Goal: Task Accomplishment & Management: Complete application form

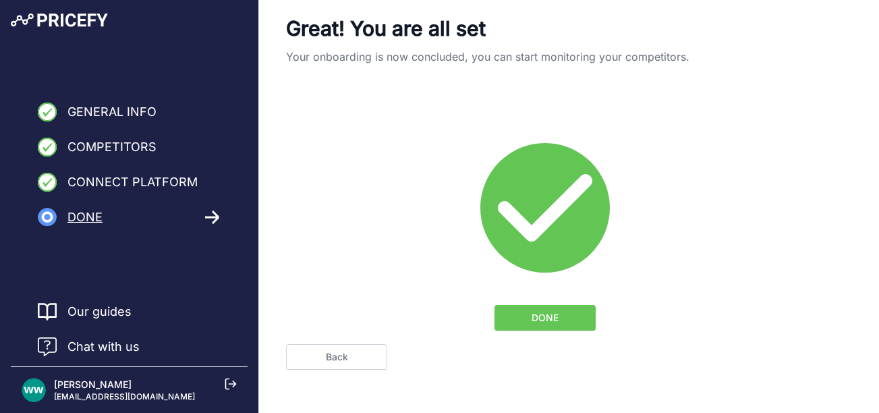
click at [227, 383] on icon at bounding box center [231, 384] width 12 height 12
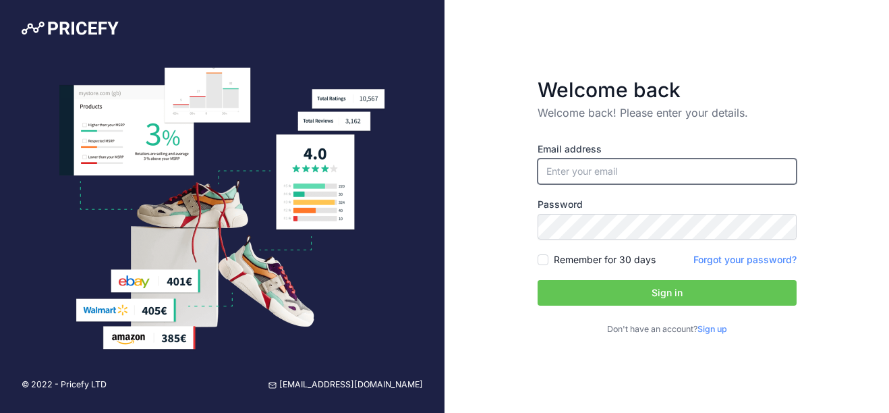
type input "[EMAIL_ADDRESS][DOMAIN_NAME]"
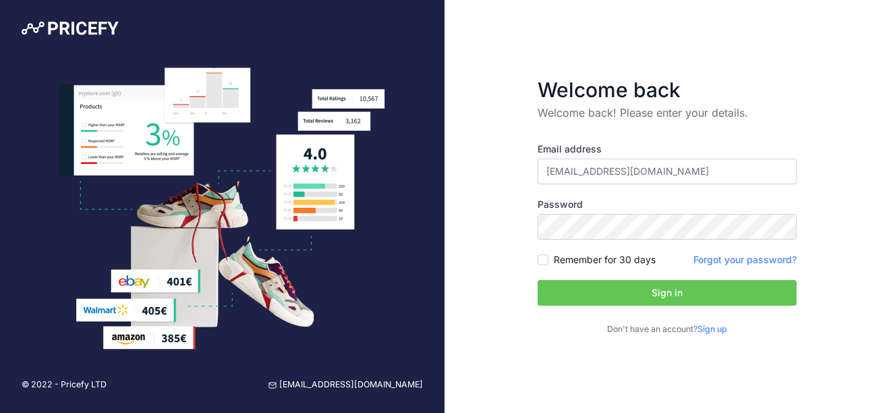
click at [657, 289] on button "Sign in" at bounding box center [666, 293] width 259 height 26
